Goal: Navigation & Orientation: Find specific page/section

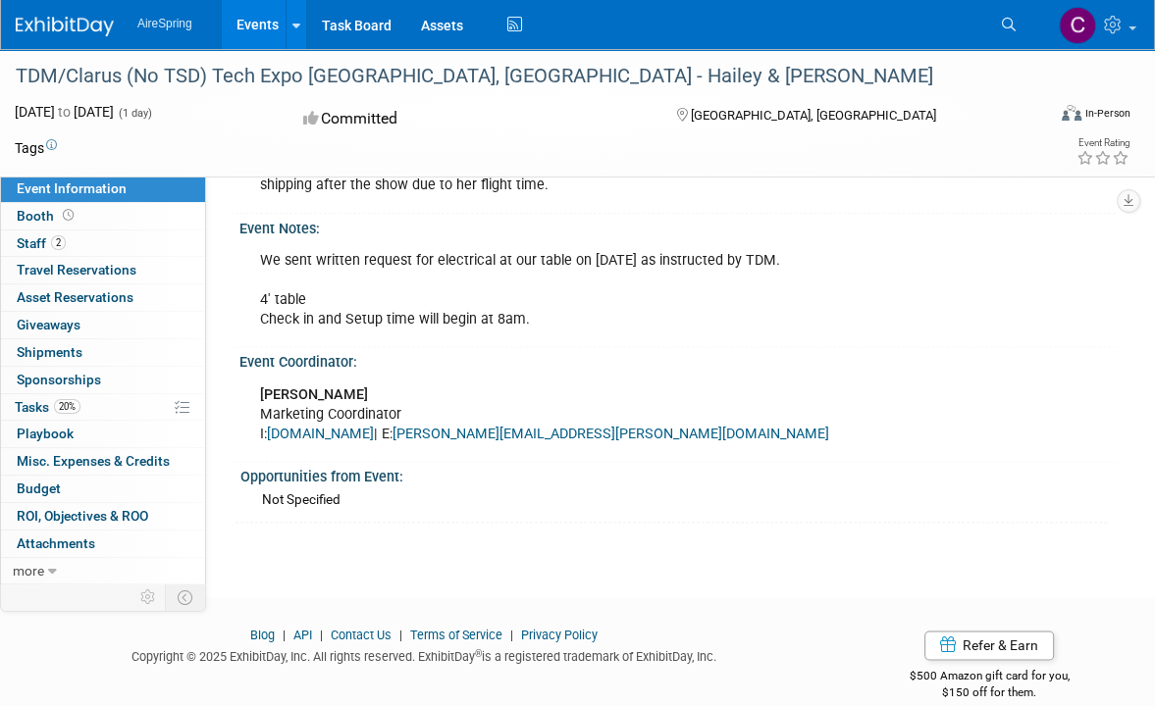
click at [259, 21] on link "Events" at bounding box center [258, 24] width 72 height 49
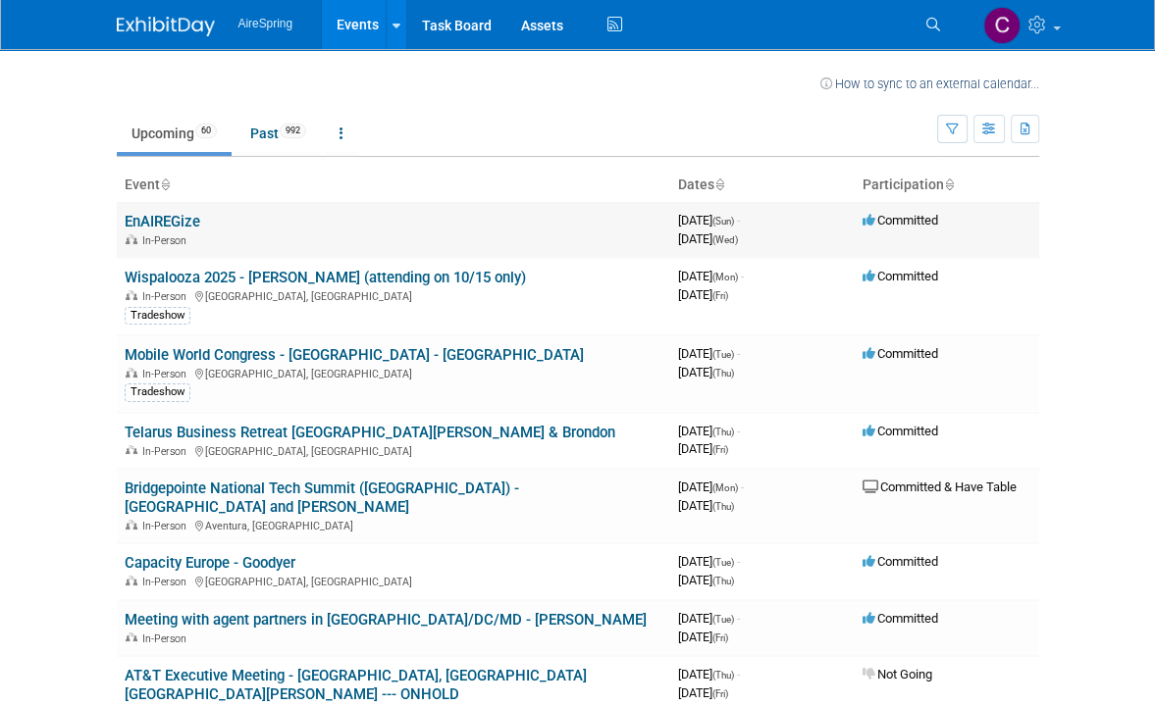
click at [175, 224] on link "EnAIREGize" at bounding box center [163, 222] width 76 height 18
click at [255, 136] on link "Past 992" at bounding box center [277, 133] width 85 height 37
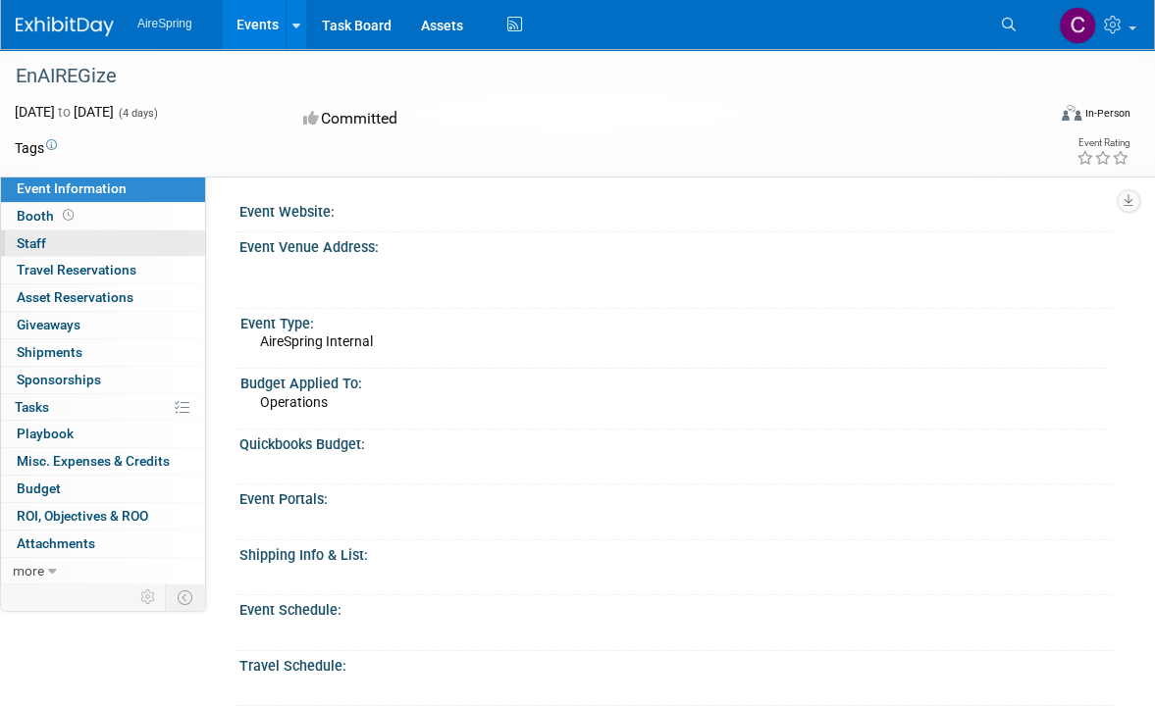
click at [24, 248] on span "Staff 0" at bounding box center [31, 243] width 29 height 16
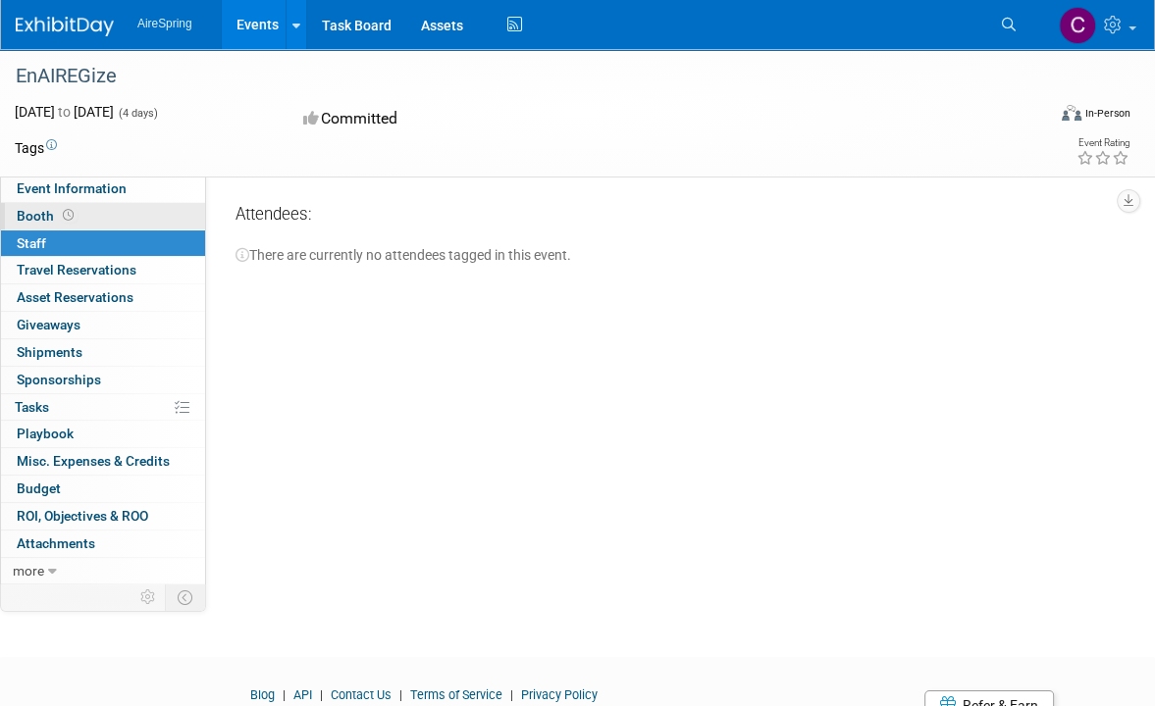
click at [36, 220] on span "Booth" at bounding box center [47, 216] width 61 height 16
